Goal: Task Accomplishment & Management: Manage account settings

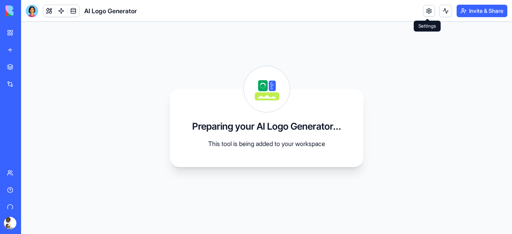
click at [429, 11] on link at bounding box center [429, 11] width 12 height 12
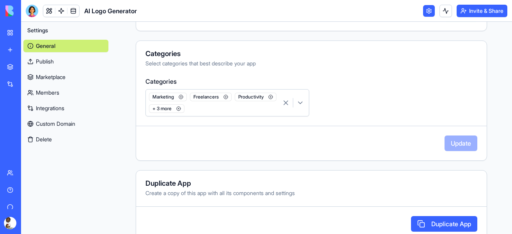
scroll to position [270, 0]
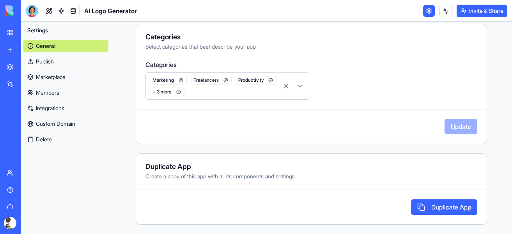
click at [46, 126] on link "Custom Domain" at bounding box center [65, 124] width 85 height 12
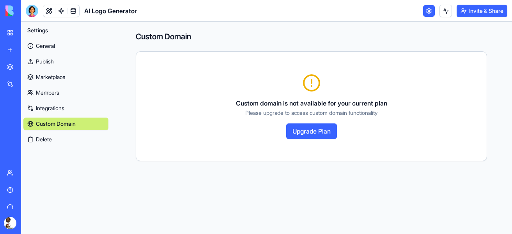
click at [37, 44] on link "General" at bounding box center [65, 46] width 85 height 12
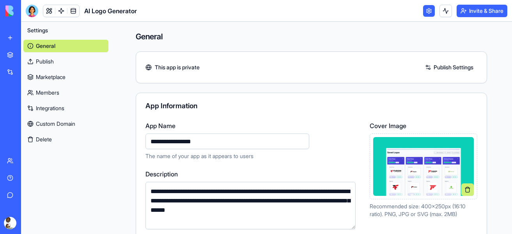
scroll to position [23, 0]
click at [9, 221] on html "**********" at bounding box center [256, 117] width 512 height 234
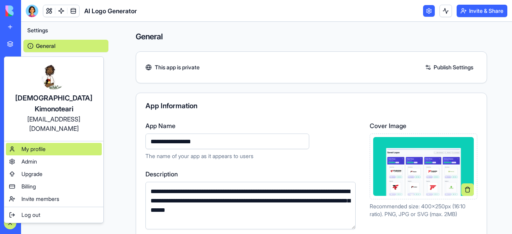
click at [34, 145] on span "My profile" at bounding box center [33, 149] width 24 height 8
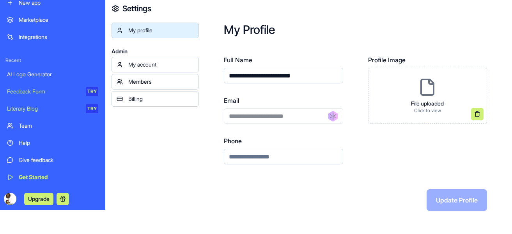
scroll to position [2, 0]
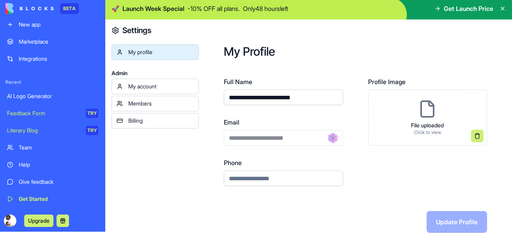
click at [24, 146] on div "Team" at bounding box center [59, 148] width 80 height 8
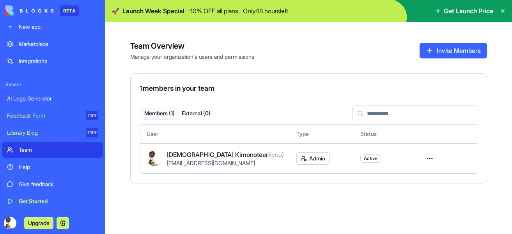
click at [27, 202] on div "Get Started" at bounding box center [59, 202] width 80 height 8
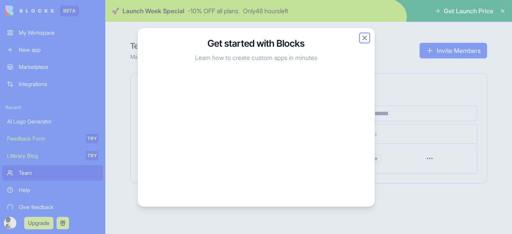
click at [365, 37] on button "Close" at bounding box center [364, 38] width 8 height 8
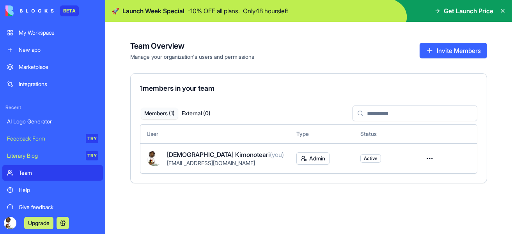
click at [32, 87] on div "Integrations" at bounding box center [59, 84] width 80 height 8
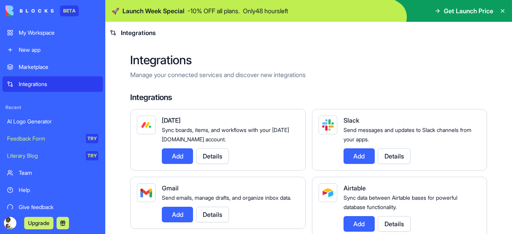
click at [51, 83] on div "Integrations" at bounding box center [59, 84] width 80 height 8
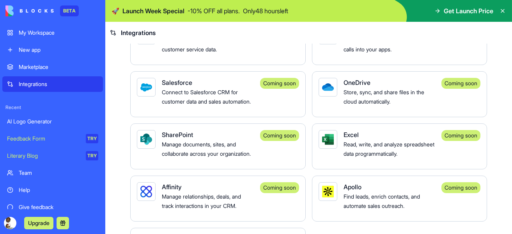
scroll to position [735, 0]
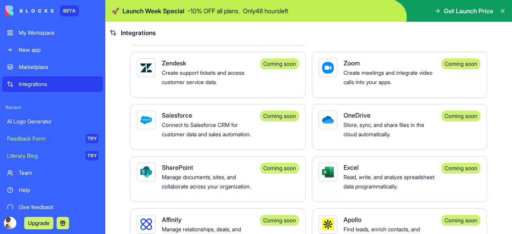
click at [9, 224] on html "BETA My Workspace New app Marketplace Integrations Recent AI Logo Generator Fee…" at bounding box center [256, 117] width 512 height 234
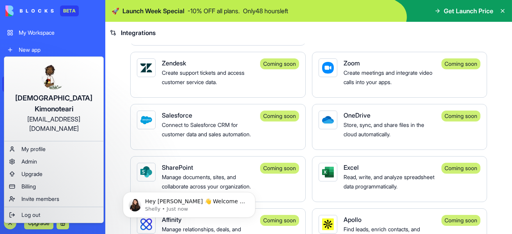
scroll to position [0, 0]
click at [26, 158] on span "Admin" at bounding box center [29, 162] width 16 height 8
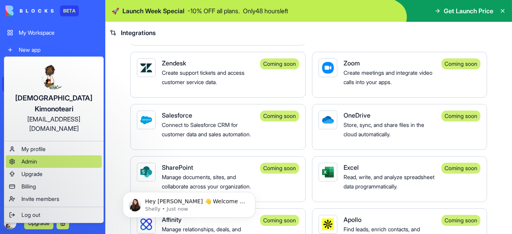
scroll to position [735, 0]
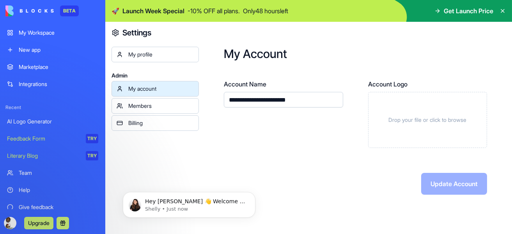
click at [136, 124] on div "Billing" at bounding box center [160, 123] width 65 height 8
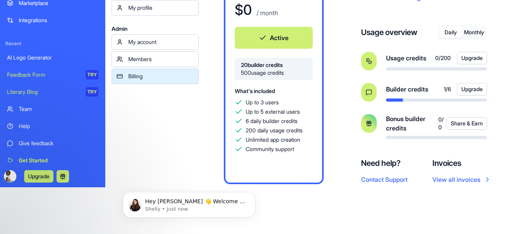
scroll to position [23, 0]
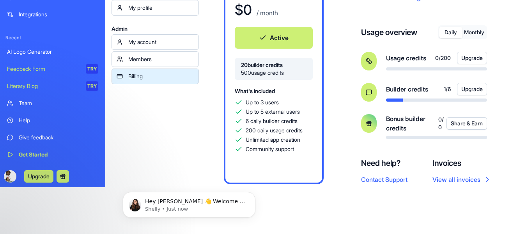
click at [41, 154] on div "Get Started" at bounding box center [59, 155] width 80 height 8
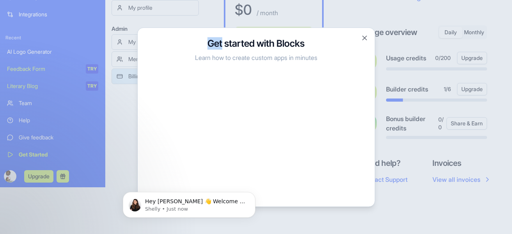
scroll to position [65, 0]
click at [363, 38] on button "Close" at bounding box center [364, 38] width 8 height 8
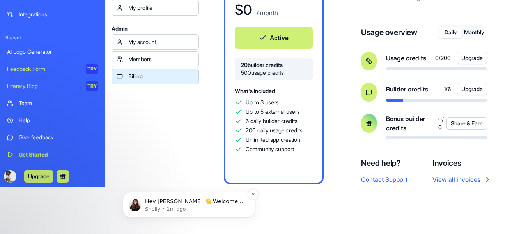
click at [163, 209] on p "Shelly • 1m ago" at bounding box center [195, 209] width 101 height 7
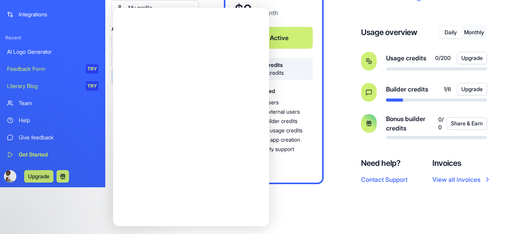
scroll to position [0, 0]
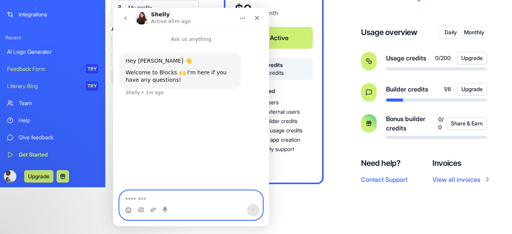
click at [129, 212] on icon "Emoji picker" at bounding box center [128, 211] width 2 height 0
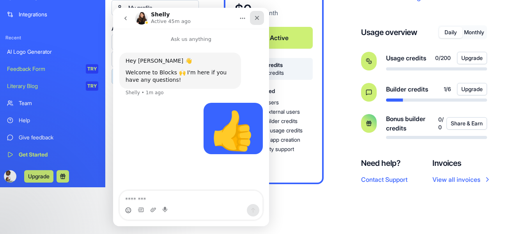
click at [254, 16] on icon "Close" at bounding box center [257, 18] width 6 height 6
click at [254, 16] on div "$ 0 / month" at bounding box center [274, 11] width 78 height 19
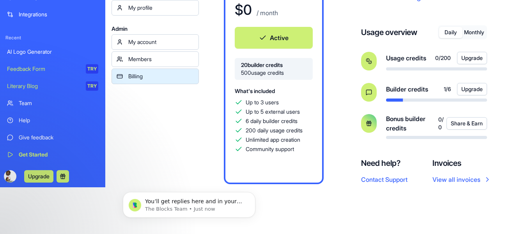
click at [150, 45] on div "My account" at bounding box center [160, 42] width 65 height 8
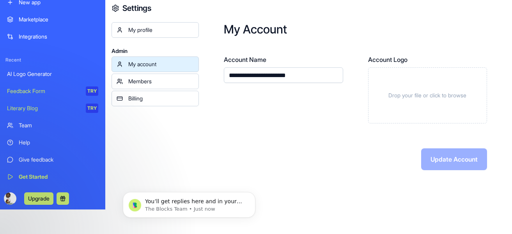
scroll to position [25, 0]
click at [186, 203] on p "You’ll get replies here and in your email: ✉️ [EMAIL_ADDRESS][DOMAIN_NAME] Our …" at bounding box center [195, 202] width 101 height 8
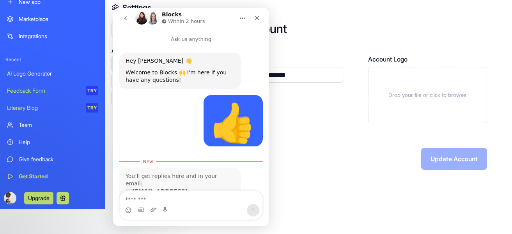
scroll to position [57, 0]
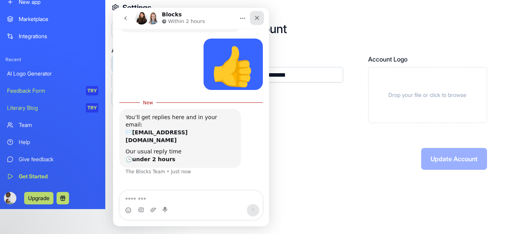
click at [258, 15] on icon "Close" at bounding box center [257, 18] width 6 height 6
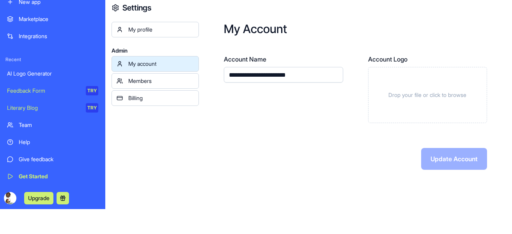
click at [149, 31] on div "My profile" at bounding box center [160, 30] width 65 height 8
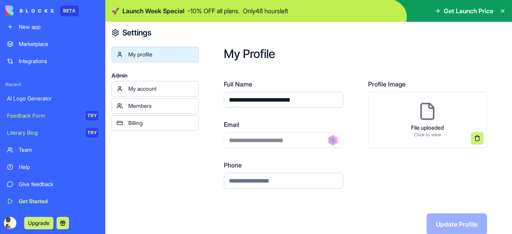
click at [150, 90] on div "My account" at bounding box center [160, 89] width 65 height 8
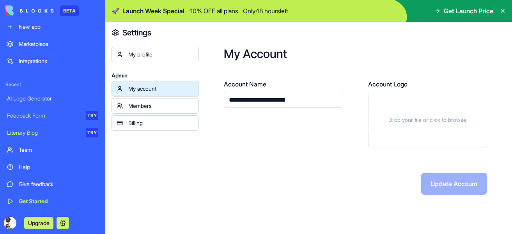
click at [145, 107] on div "Members" at bounding box center [160, 106] width 65 height 8
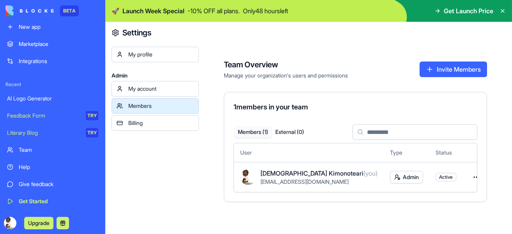
click at [144, 129] on link "Billing" at bounding box center [154, 123] width 87 height 16
click at [136, 122] on div "Billing" at bounding box center [160, 123] width 65 height 8
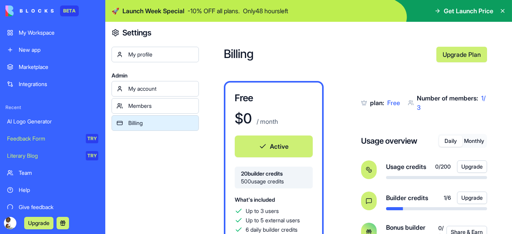
click at [41, 28] on link "My Workspace" at bounding box center [52, 33] width 101 height 16
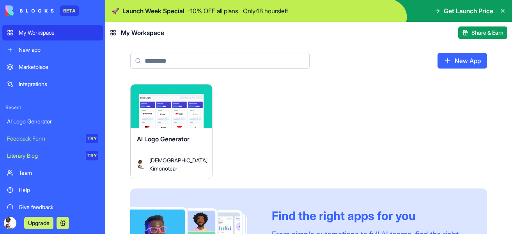
click at [265, 115] on div "Launch AI Logo Generator Arikatoteshimo Kimonoteari Find the right apps for you…" at bounding box center [308, 191] width 357 height 215
click at [162, 139] on span "AI Logo Generator" at bounding box center [163, 139] width 53 height 8
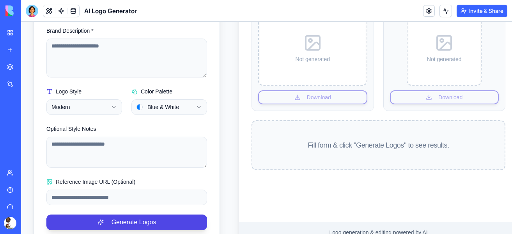
scroll to position [139, 0]
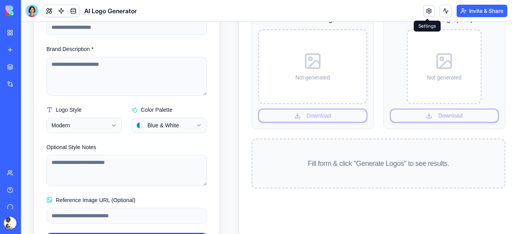
click at [431, 10] on link at bounding box center [429, 11] width 12 height 12
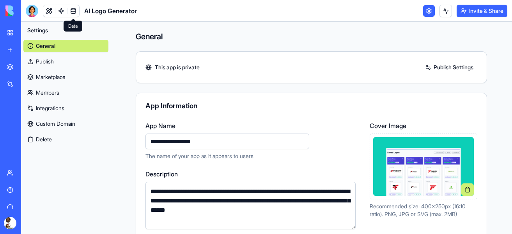
click at [73, 9] on link at bounding box center [73, 11] width 12 height 12
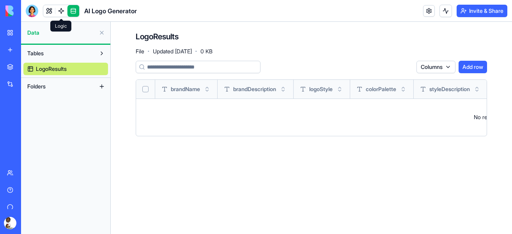
click at [59, 9] on link at bounding box center [61, 11] width 12 height 12
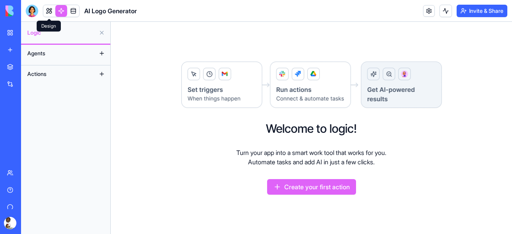
click at [47, 12] on link at bounding box center [49, 11] width 12 height 12
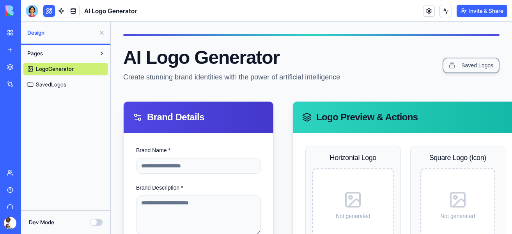
click at [92, 223] on button "Dev Mode" at bounding box center [96, 222] width 12 height 7
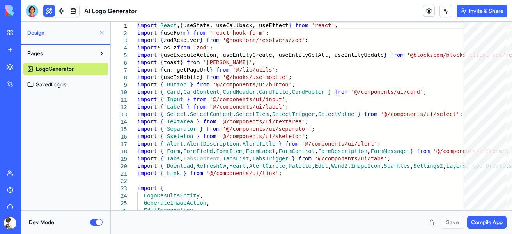
click at [92, 223] on button "Dev Mode" at bounding box center [96, 222] width 12 height 7
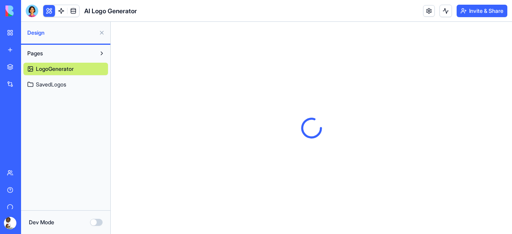
click at [92, 223] on button "Dev Mode" at bounding box center [96, 222] width 12 height 7
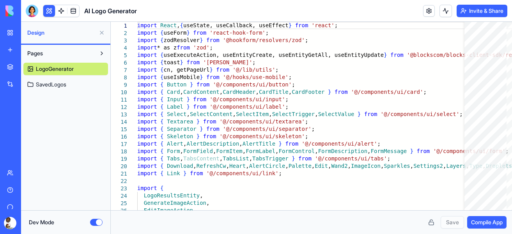
click at [92, 223] on button "Dev Mode" at bounding box center [96, 222] width 12 height 7
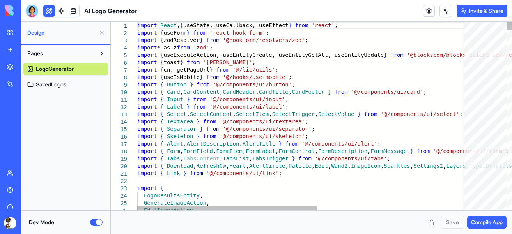
click at [101, 221] on button "Dev Mode" at bounding box center [96, 222] width 12 height 7
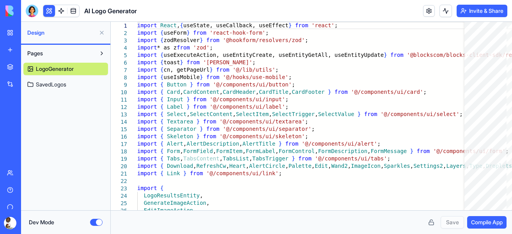
drag, startPoint x: 101, startPoint y: 221, endPoint x: 76, endPoint y: 223, distance: 24.6
click at [76, 223] on div "Dev Mode" at bounding box center [66, 223] width 74 height 8
click at [99, 224] on button "Dev Mode" at bounding box center [96, 222] width 12 height 7
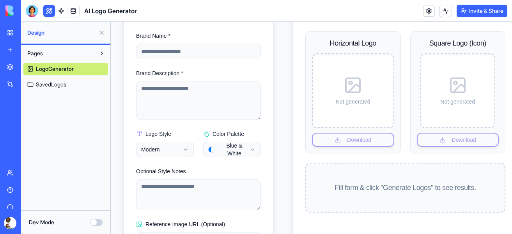
scroll to position [133, 0]
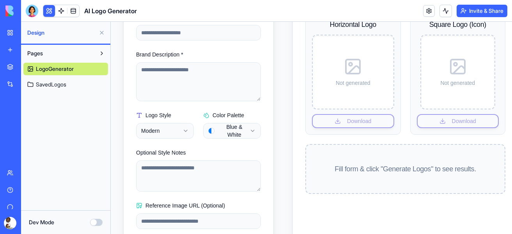
click at [7, 224] on html "BETA My Workspace New app Marketplace Integrations Recent AI Logo Generator Fee…" at bounding box center [256, 117] width 512 height 234
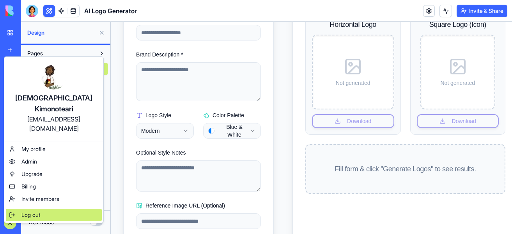
click at [11, 209] on div "Log out" at bounding box center [54, 215] width 96 height 12
